Goal: Task Accomplishment & Management: Use online tool/utility

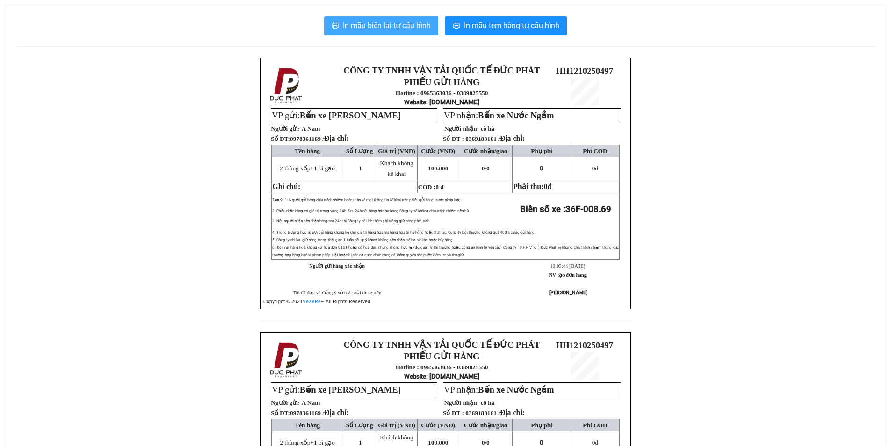
click at [370, 19] on button "In mẫu biên lai tự cấu hình" at bounding box center [381, 25] width 114 height 19
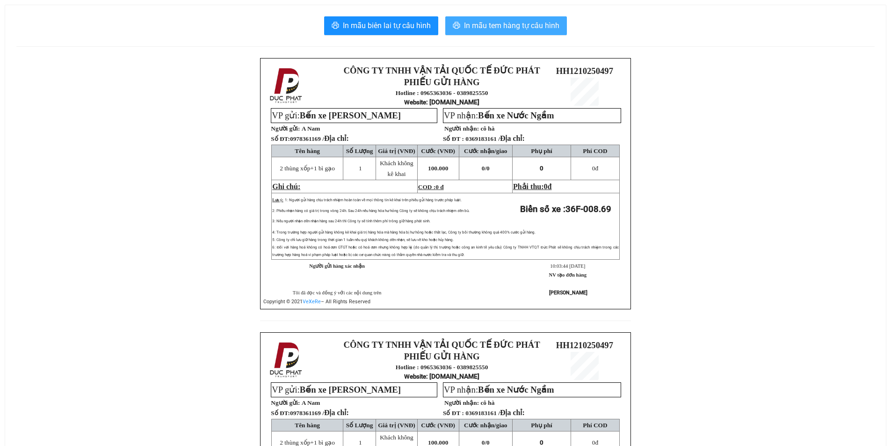
click at [495, 29] on span "In mẫu tem hàng tự cấu hình" at bounding box center [511, 26] width 95 height 12
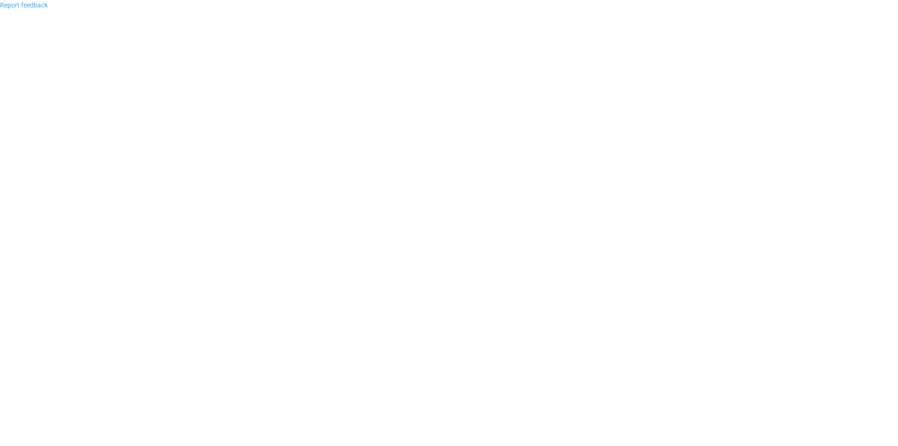
click at [26, 3] on link "Report feedback" at bounding box center [24, 4] width 48 height 7
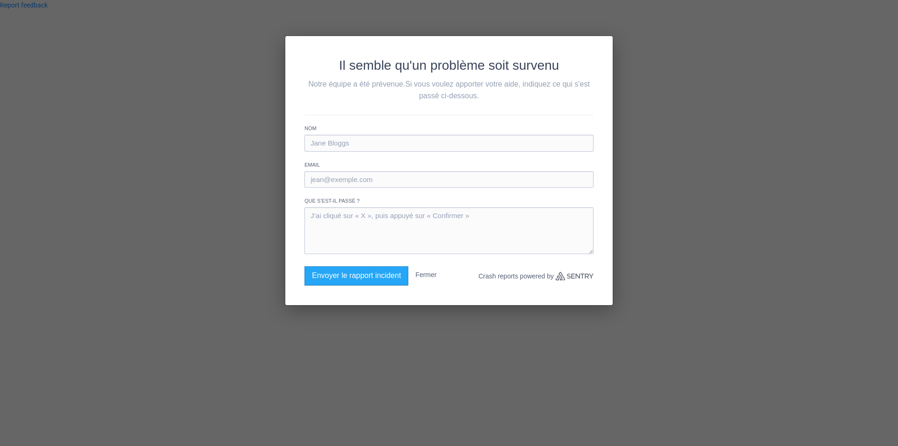
click at [531, 332] on div "Il semble qu'un problème soit survenu Notre équipe a été prévenue. Si vous voul…" at bounding box center [449, 223] width 898 height 446
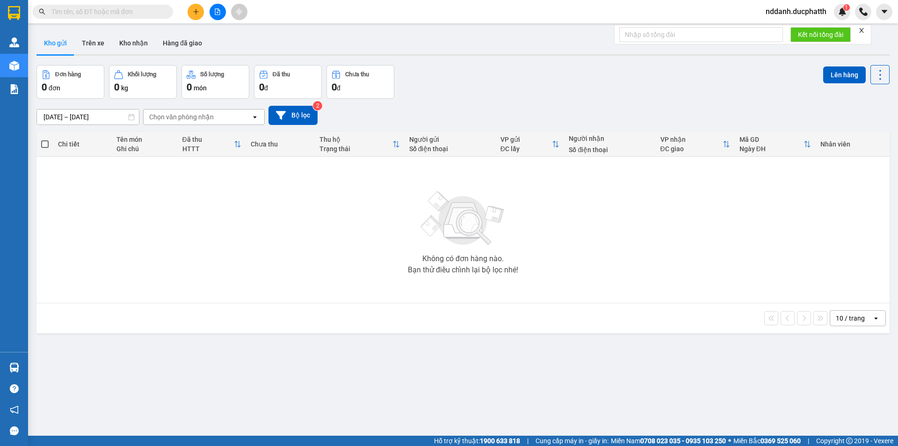
click at [177, 116] on div "Chọn văn phòng nhận" at bounding box center [181, 116] width 65 height 9
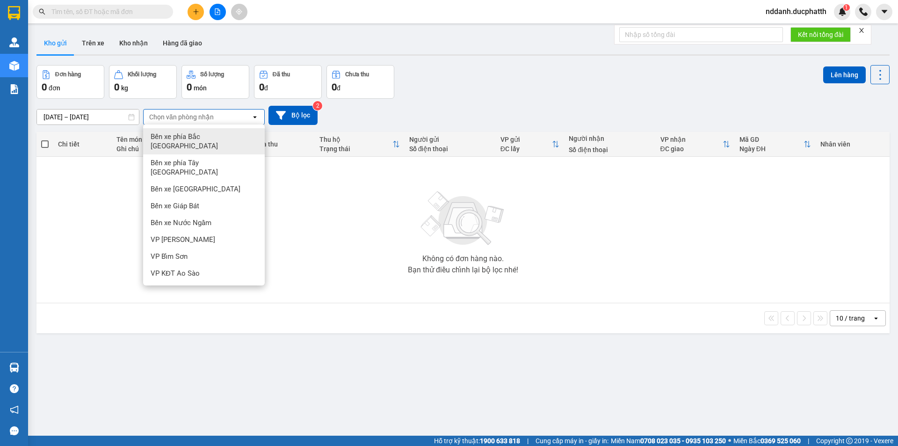
click at [177, 116] on div "Chọn văn phòng nhận" at bounding box center [181, 116] width 65 height 9
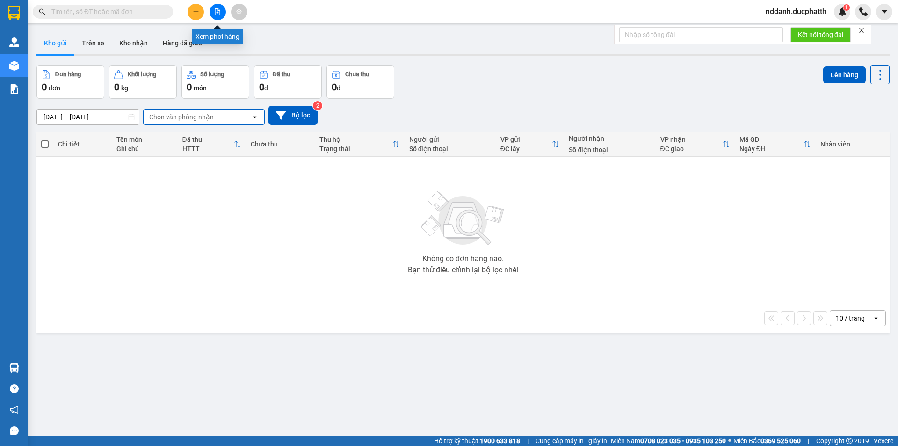
click at [222, 10] on button at bounding box center [217, 12] width 16 height 16
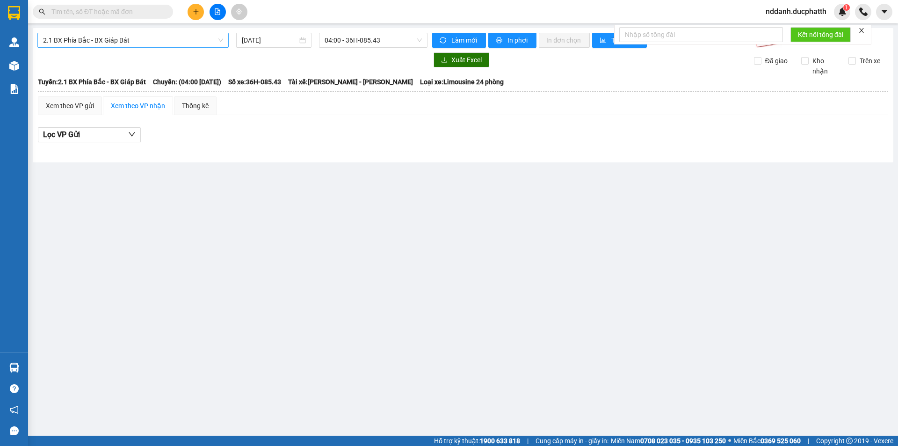
click at [192, 43] on span "2.1 BX Phía Bắc - BX Giáp Bát" at bounding box center [133, 40] width 180 height 14
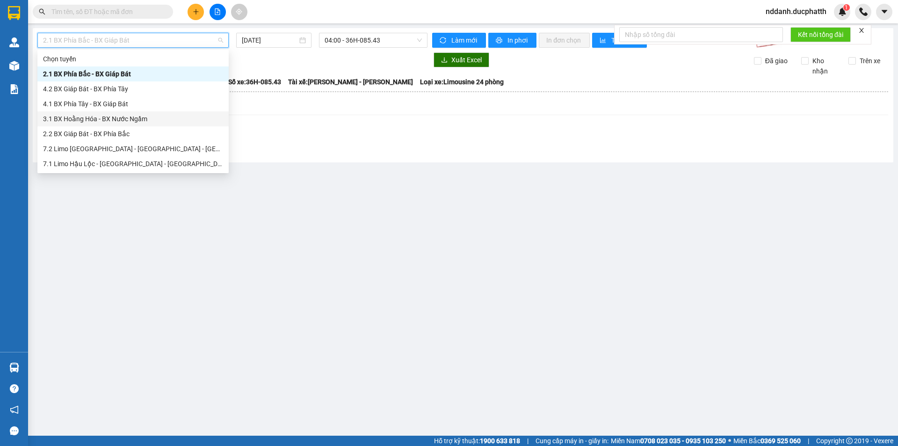
click at [114, 115] on div "3.1 BX Hoằng Hóa - BX Nước Ngầm" at bounding box center [133, 119] width 180 height 10
type input "[DATE]"
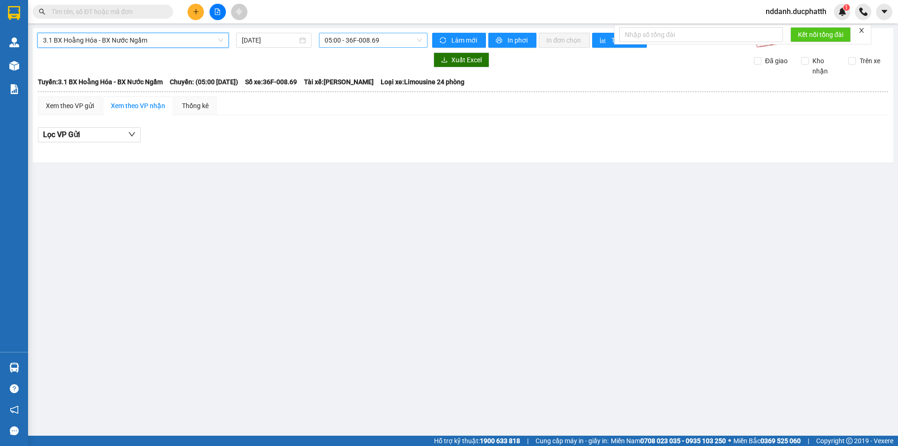
click at [355, 43] on span "05:00 - 36F-008.69" at bounding box center [372, 40] width 97 height 14
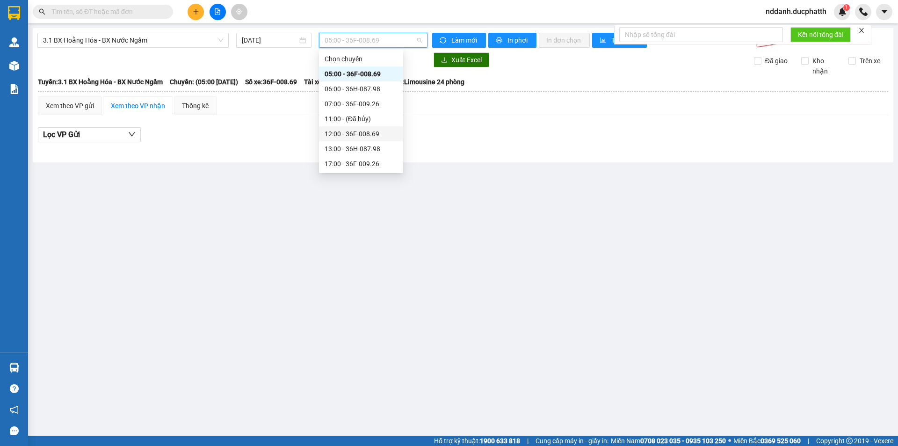
click at [351, 131] on div "12:00 - 36F-008.69" at bounding box center [360, 134] width 73 height 10
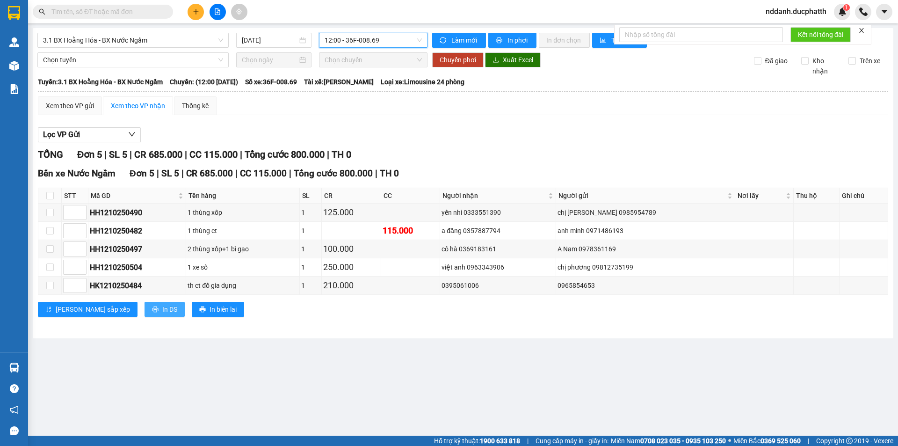
click at [144, 307] on button "In DS" at bounding box center [164, 309] width 40 height 15
click at [192, 311] on button "In biên lai" at bounding box center [218, 309] width 52 height 15
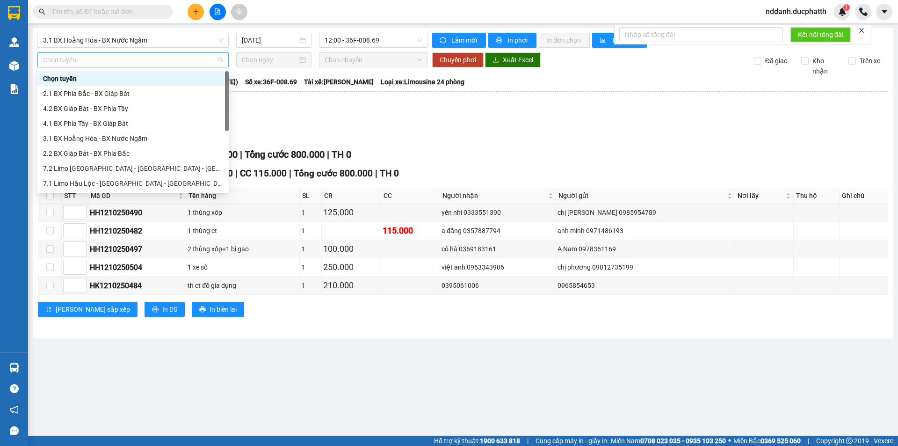
click at [139, 66] on span "Chọn tuyến" at bounding box center [133, 60] width 180 height 14
click at [99, 137] on div "3.1 BX Hoằng Hóa - BX Nước Ngầm" at bounding box center [133, 138] width 180 height 10
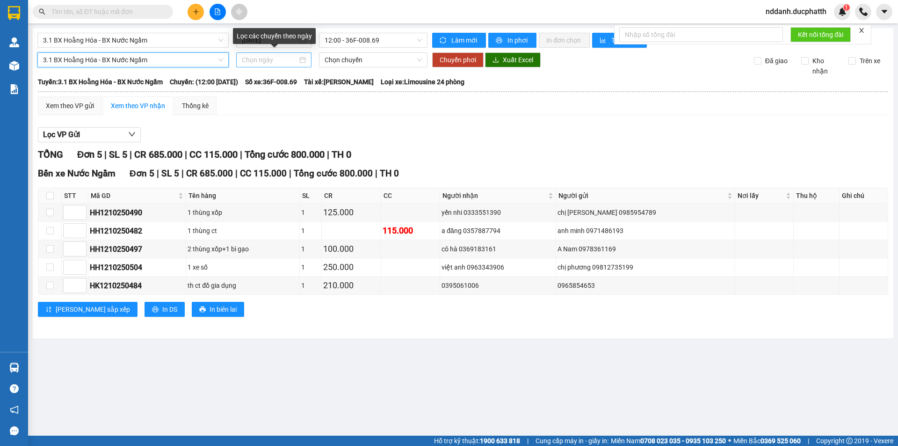
click at [277, 56] on input at bounding box center [270, 60] width 56 height 10
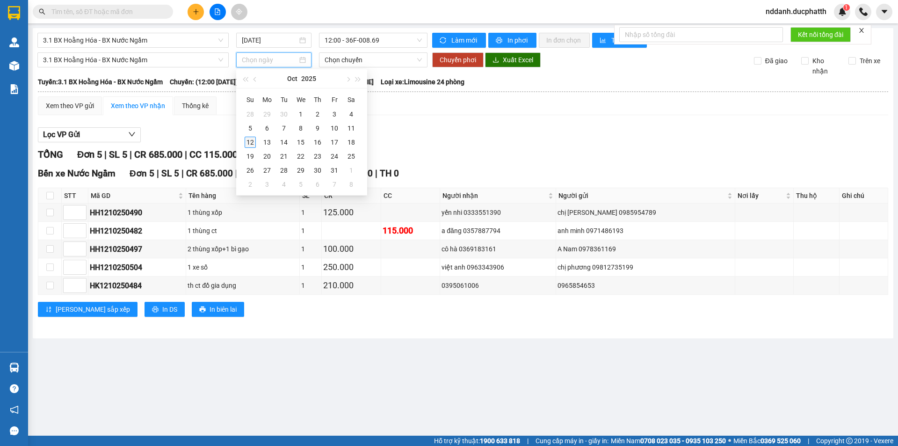
type input "[DATE]"
click at [252, 141] on div "12" at bounding box center [250, 142] width 11 height 11
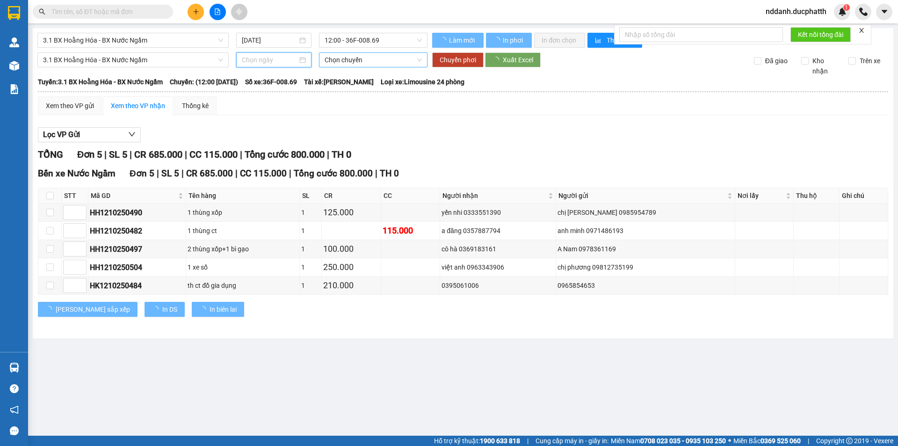
type input "[DATE]"
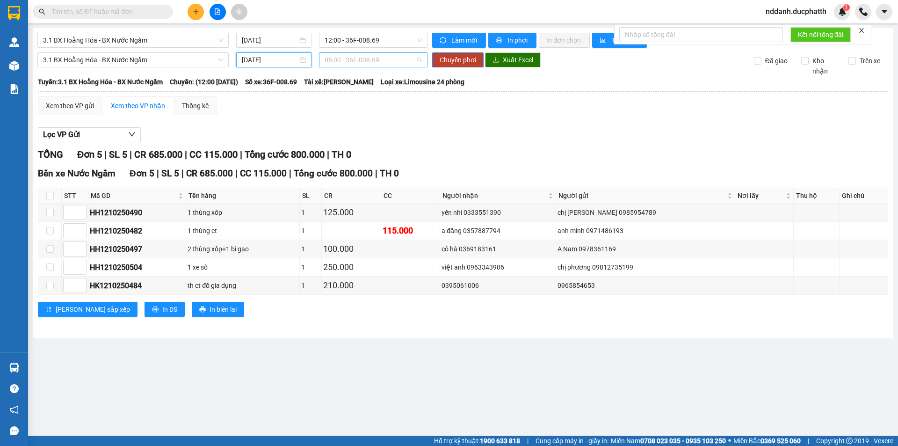
click at [369, 60] on span "05:00 - 36F-008.69" at bounding box center [372, 60] width 97 height 14
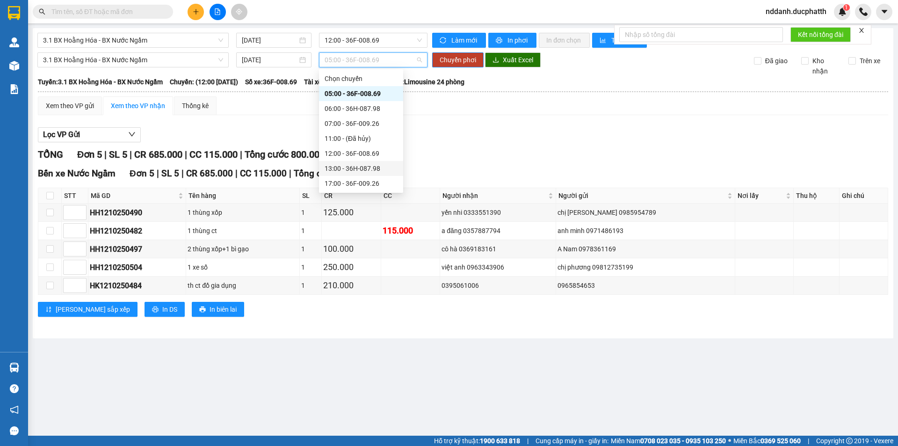
click at [344, 162] on div "13:00 - 36H-087.98" at bounding box center [361, 168] width 84 height 15
